Goal: Transaction & Acquisition: Purchase product/service

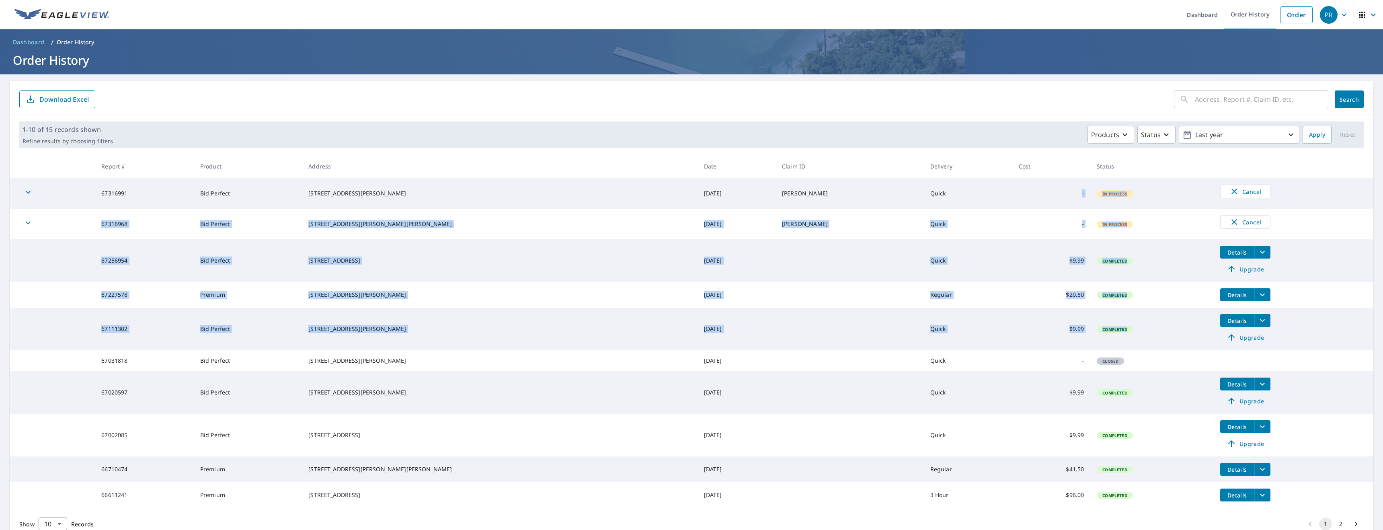
click at [20, 42] on span "Dashboard" at bounding box center [29, 42] width 32 height 8
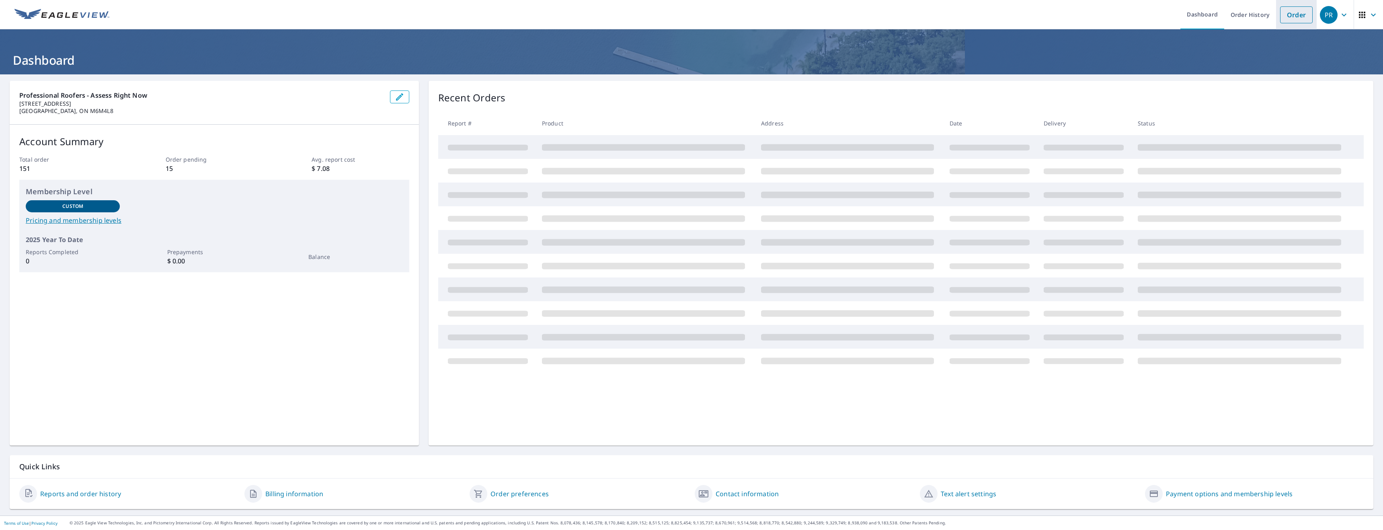
click at [1305, 12] on link "Order" at bounding box center [1296, 14] width 33 height 17
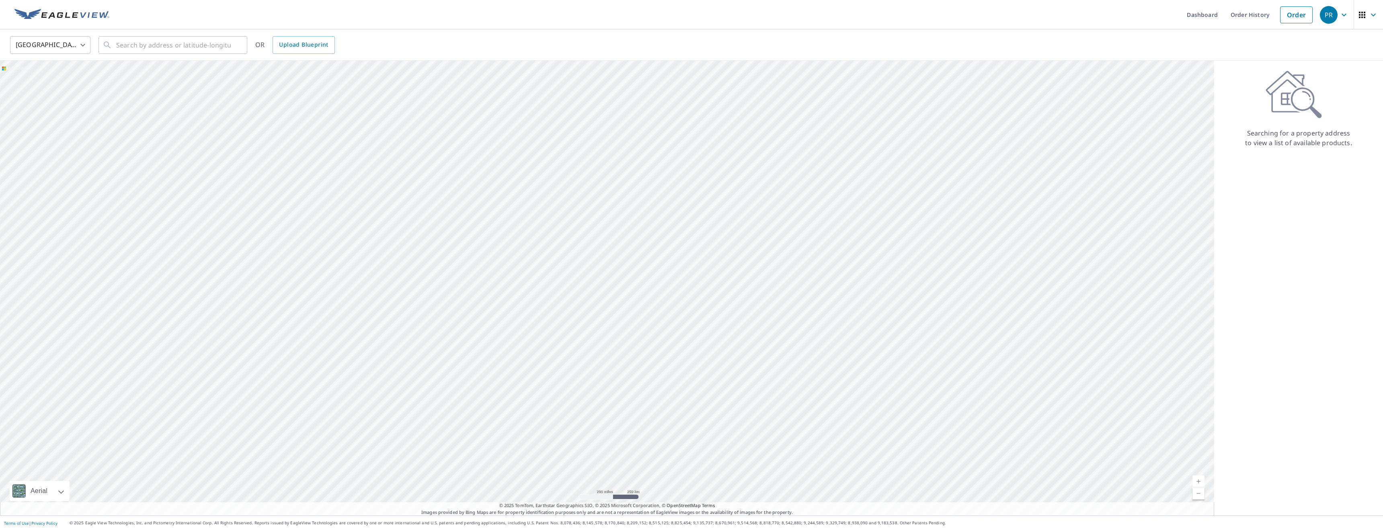
click at [71, 47] on body "PR PR Dashboard Order History Order PR United States US ​ ​ OR Upload Blueprint…" at bounding box center [691, 265] width 1383 height 530
click at [46, 80] on li "[GEOGRAPHIC_DATA]" at bounding box center [50, 81] width 80 height 14
type input "CA"
click at [143, 47] on input "text" at bounding box center [173, 45] width 115 height 23
click at [180, 73] on span "[STREET_ADDRESS]" at bounding box center [178, 69] width 126 height 10
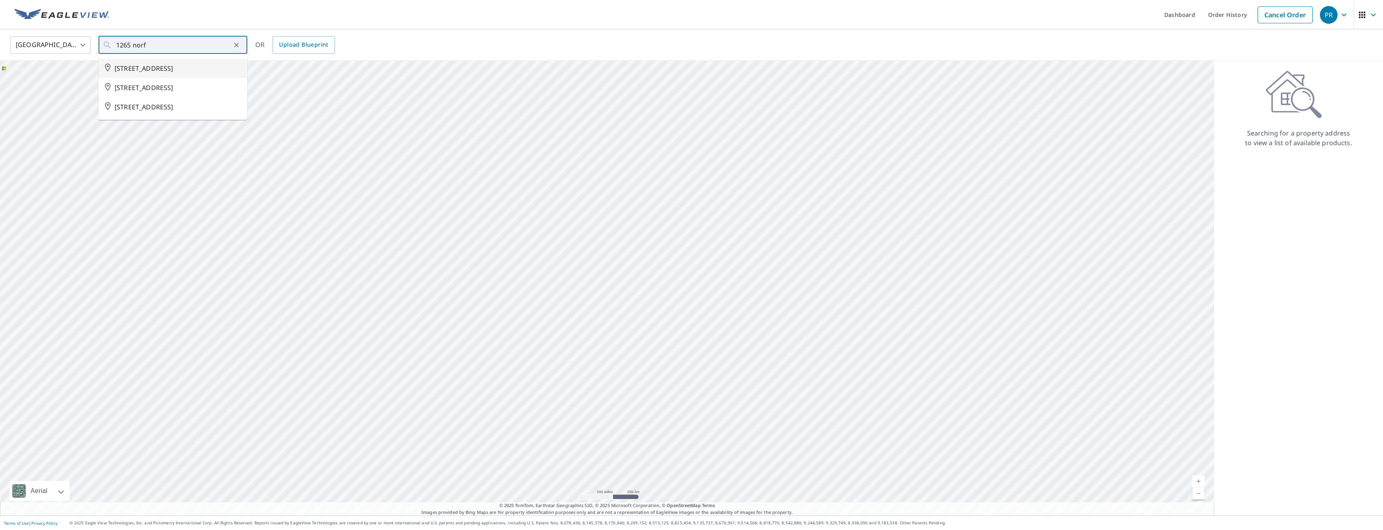
type input "[STREET_ADDRESS]"
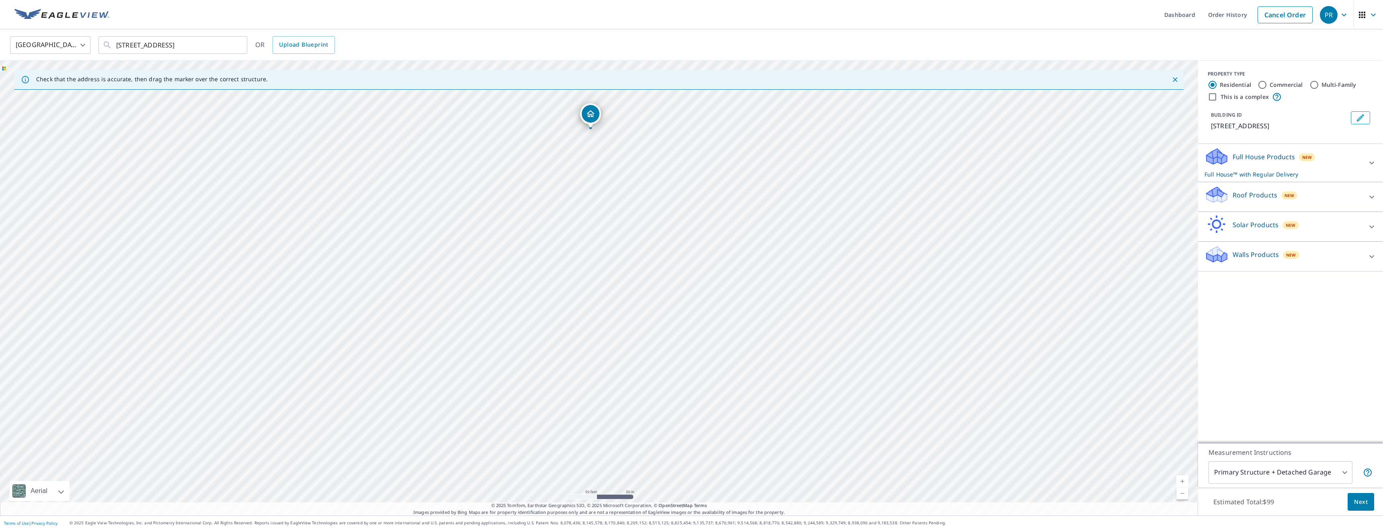
drag, startPoint x: 601, startPoint y: 271, endPoint x: 558, endPoint y: 138, distance: 139.9
click at [1337, 15] on div "PR" at bounding box center [1329, 15] width 18 height 18
click at [1299, 131] on span "Log Out" at bounding box center [1312, 135] width 64 height 10
